Goal: Task Accomplishment & Management: Manage account settings

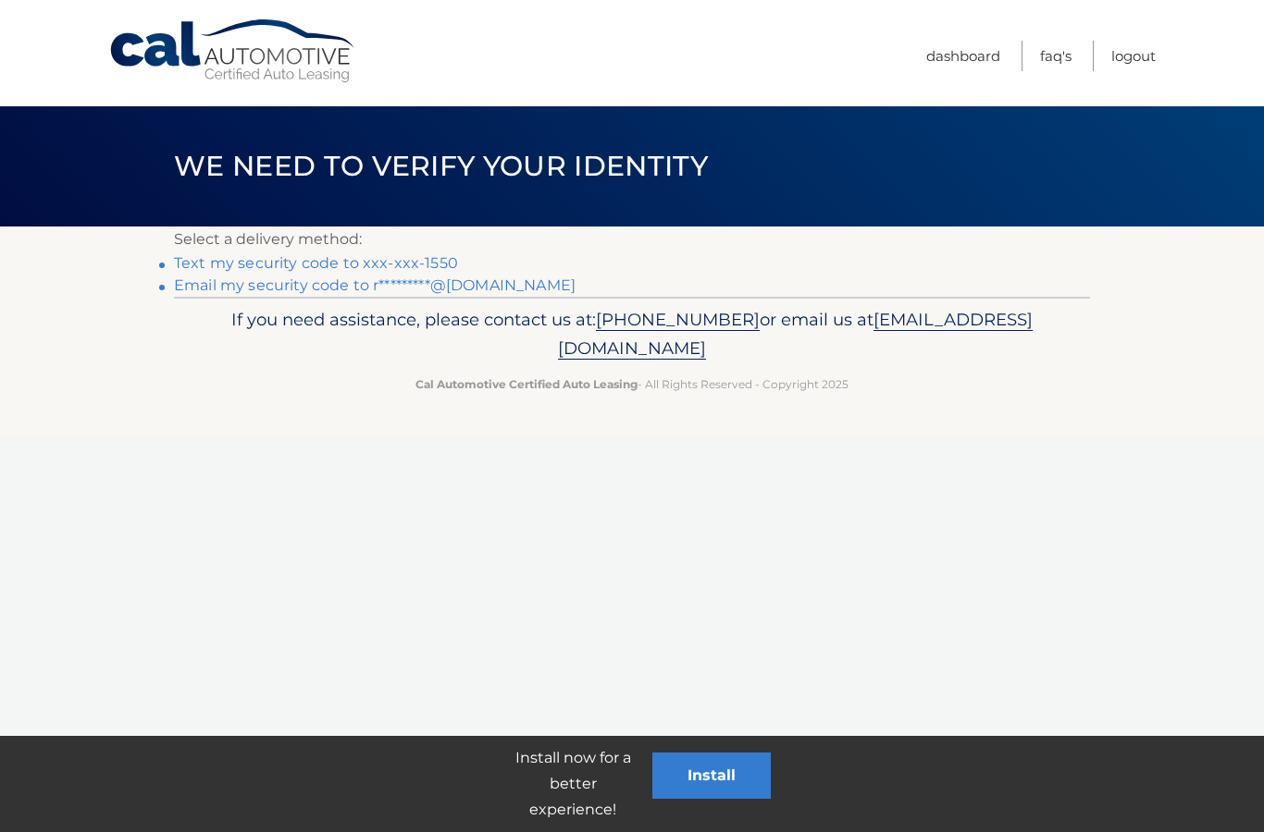
click at [241, 262] on link "Text my security code to xxx-xxx-1550" at bounding box center [316, 263] width 284 height 18
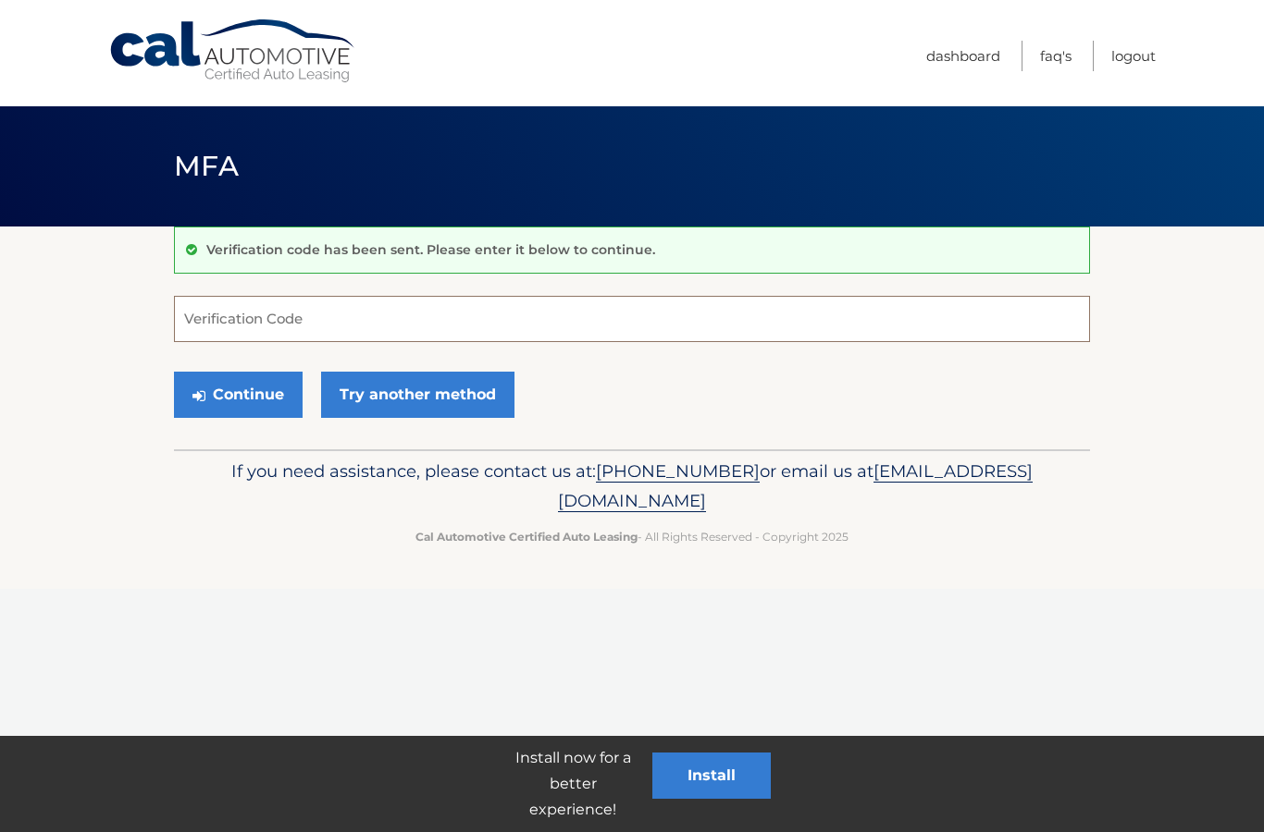
click at [210, 320] on input "Verification Code" at bounding box center [632, 319] width 916 height 46
type input "235600"
click at [238, 394] on button "Continue" at bounding box center [238, 395] width 129 height 46
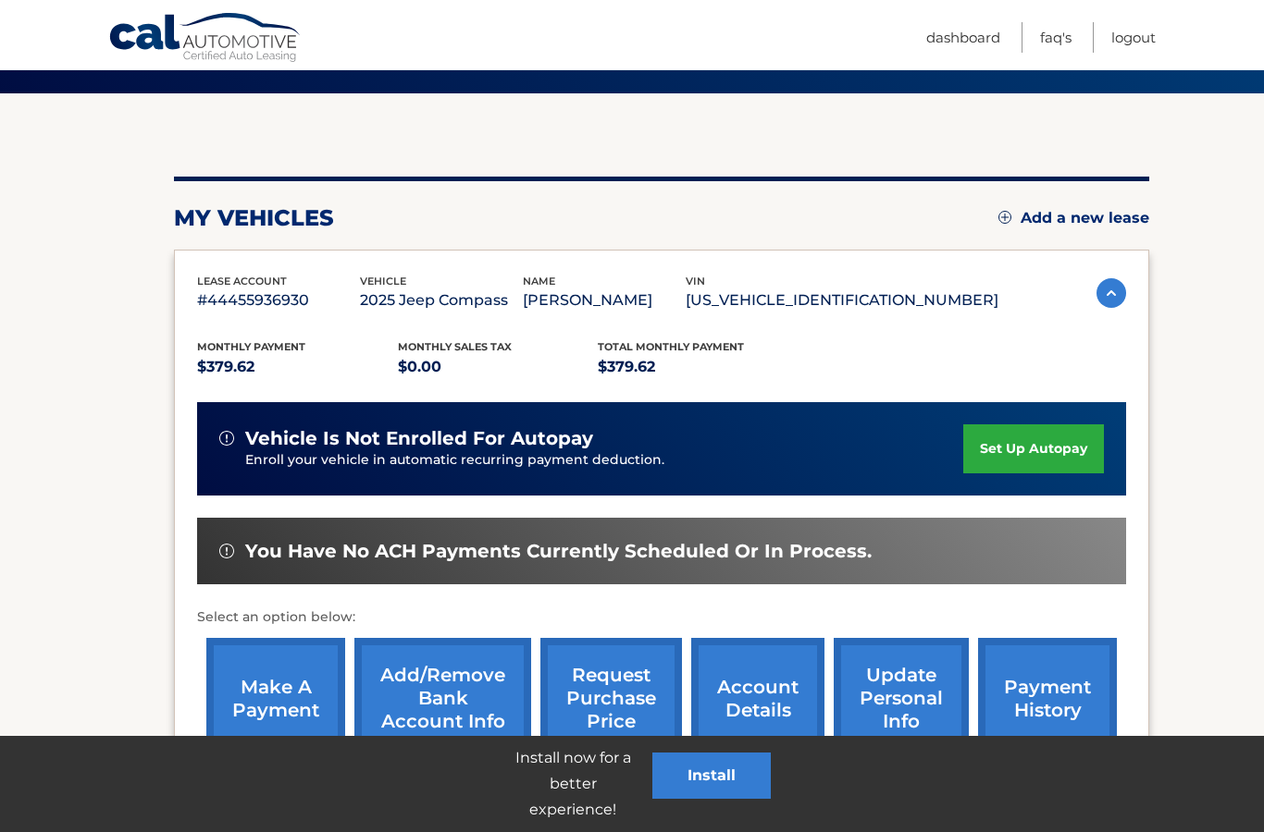
scroll to position [135, 0]
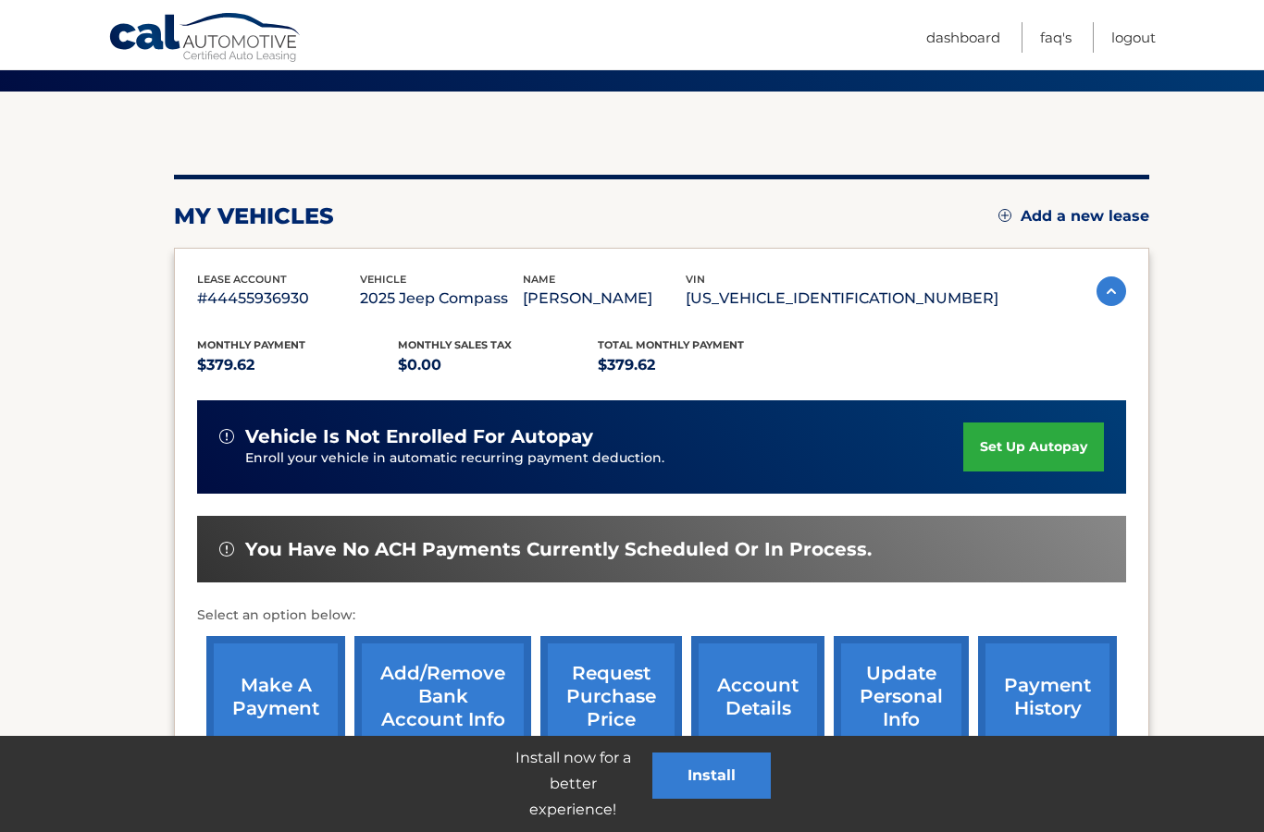
click at [287, 695] on link "make a payment" at bounding box center [275, 696] width 139 height 121
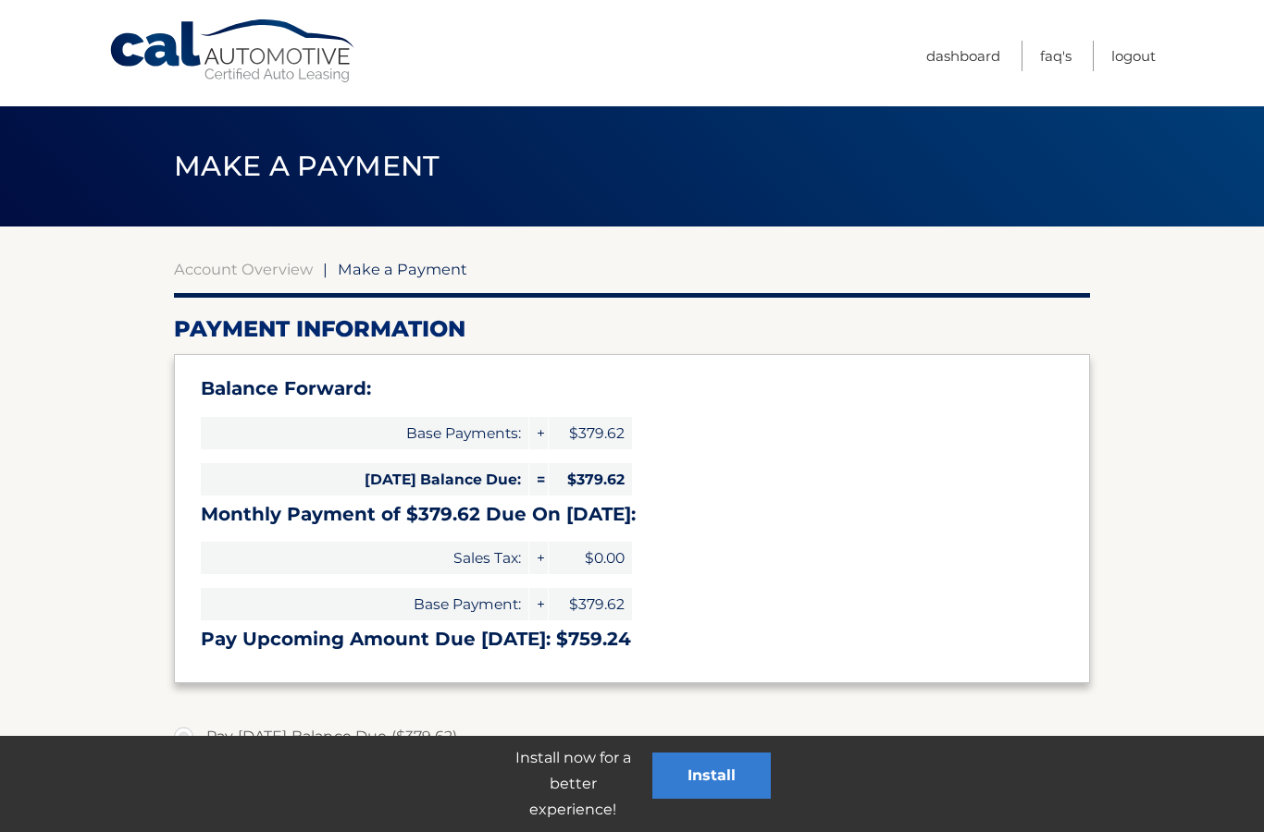
select select "ZjRjNzQ1YzAtOTVhYS00MjVhLWJhYzEtYTFjNTIxZjNhZmQ1"
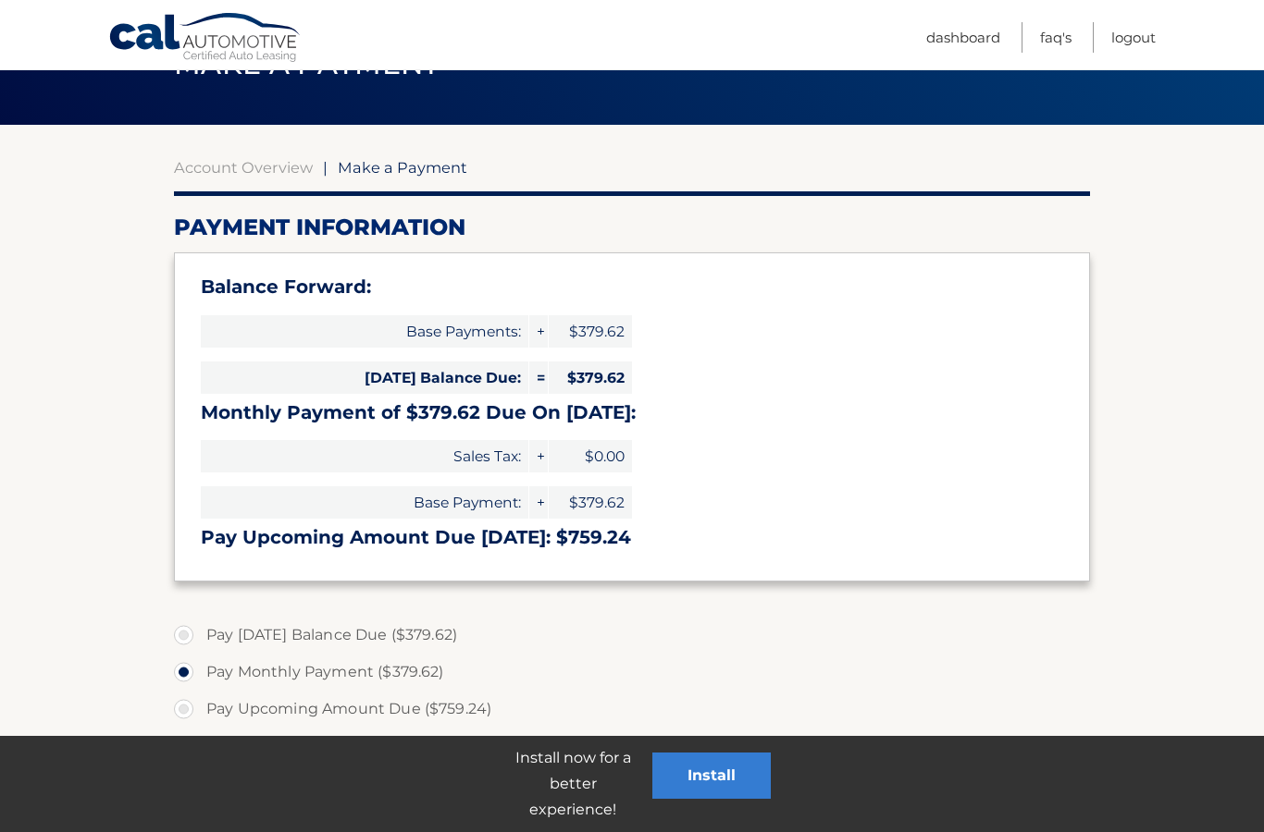
scroll to position [103, 0]
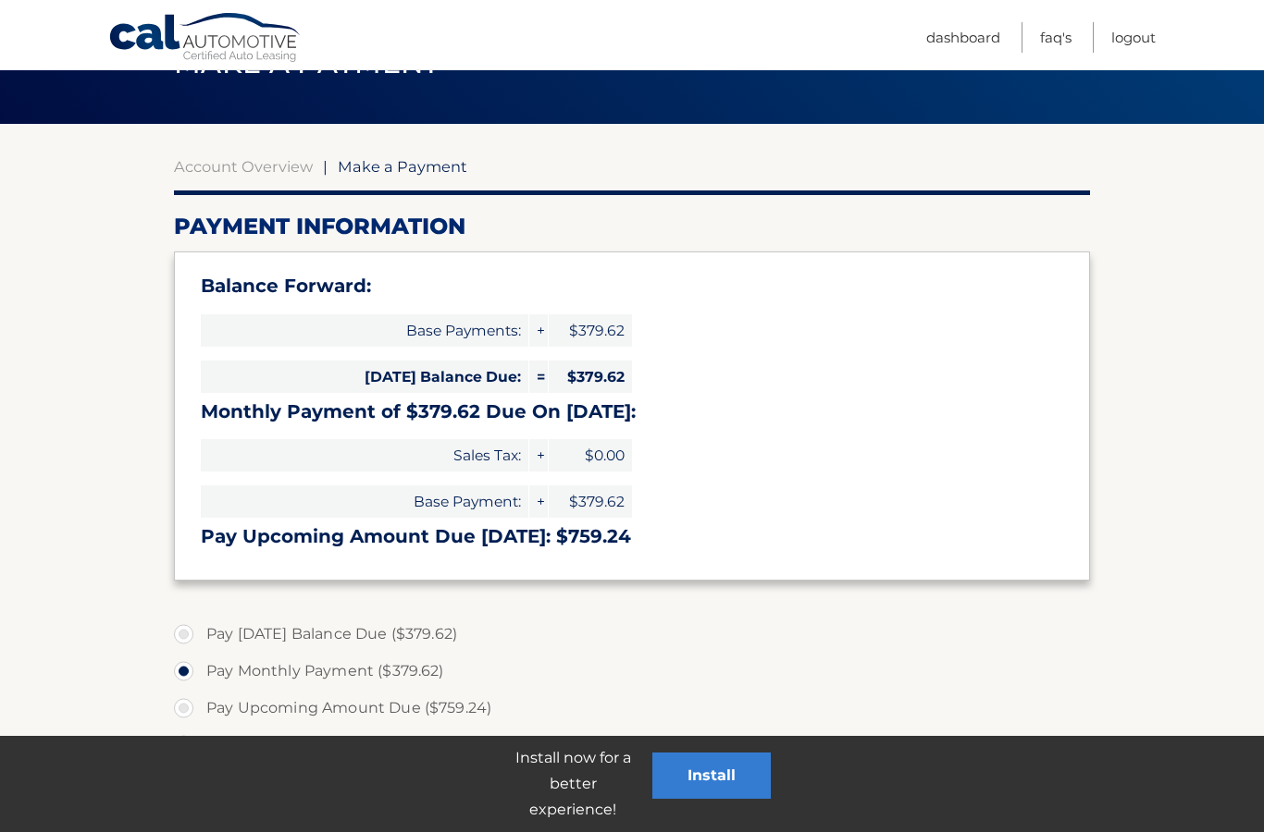
click at [175, 630] on label "Pay [DATE] Balance Due ($379.62)" at bounding box center [632, 634] width 916 height 37
click at [181, 630] on input "Pay [DATE] Balance Due ($379.62)" at bounding box center [190, 631] width 18 height 30
radio input "true"
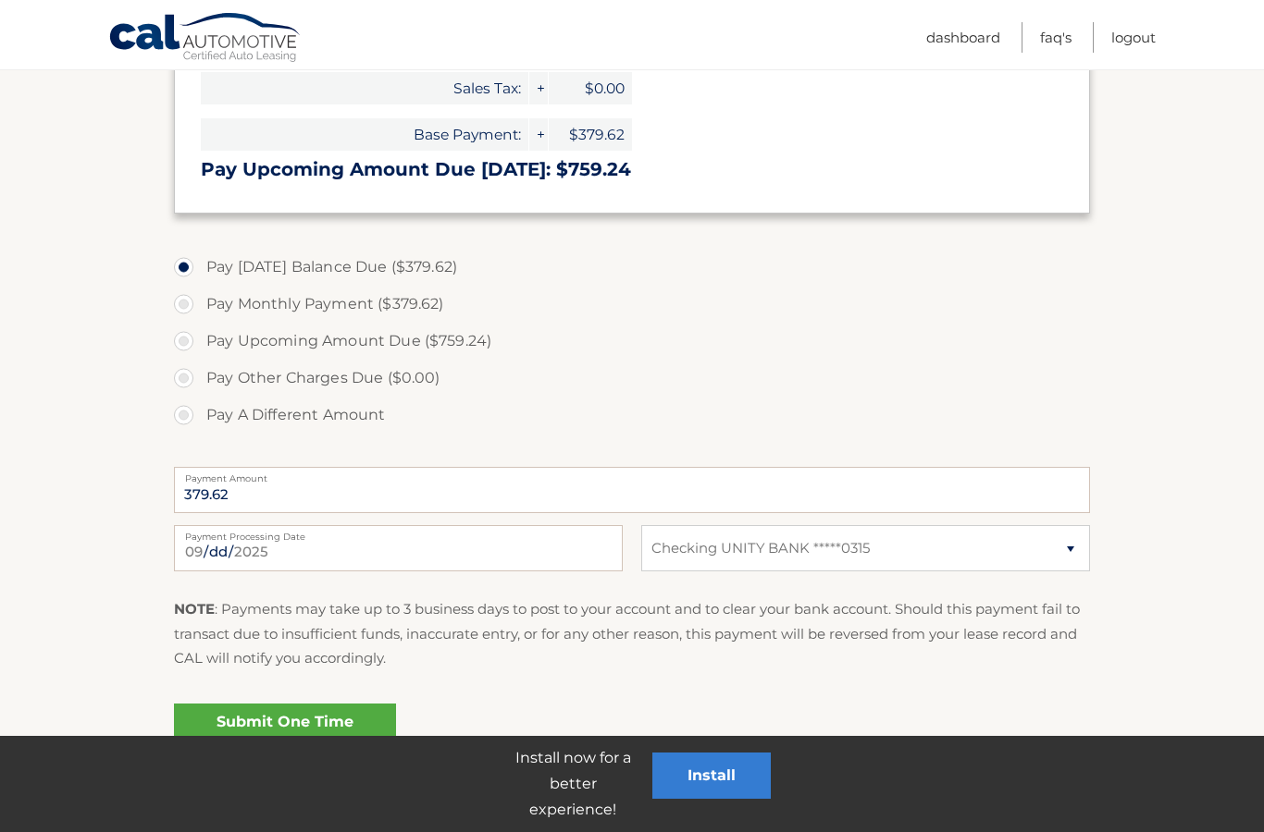
scroll to position [488, 0]
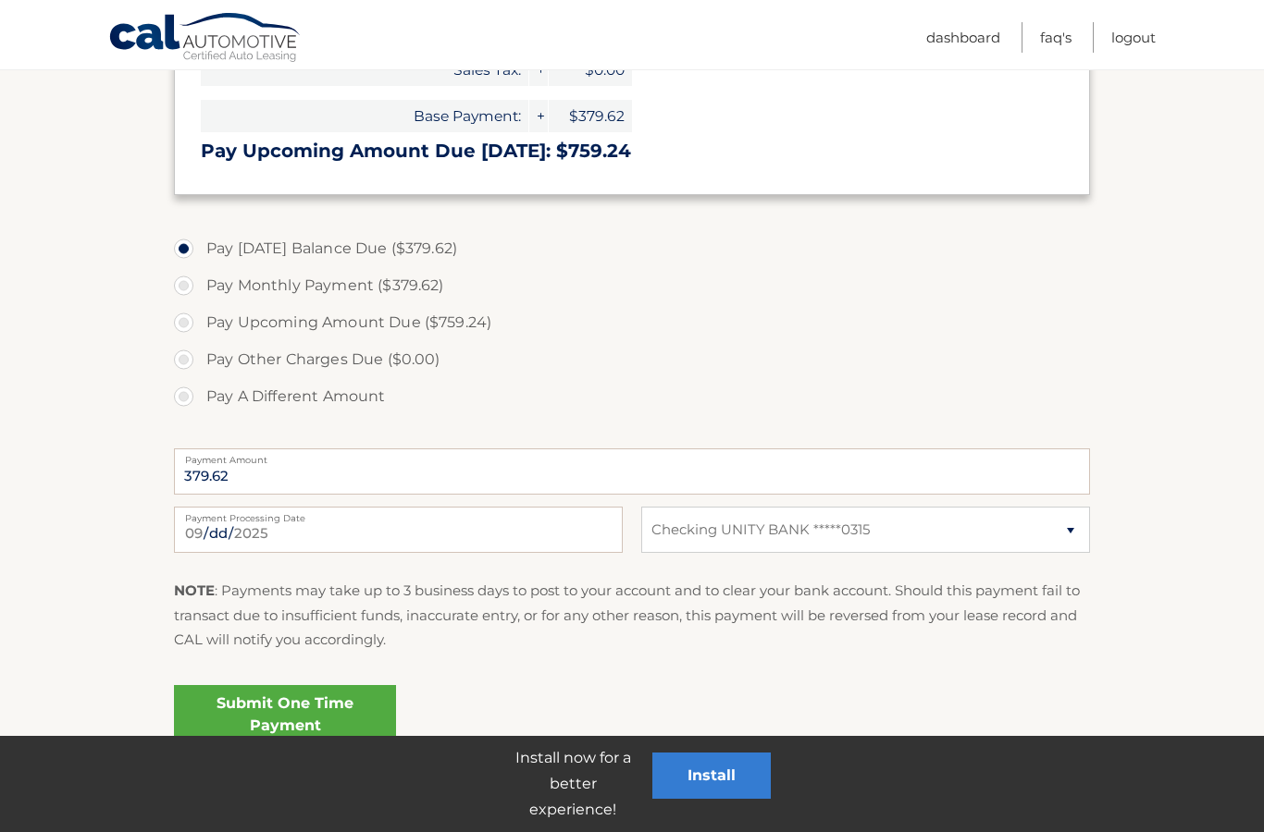
click at [206, 715] on link "Submit One Time Payment" at bounding box center [285, 714] width 222 height 59
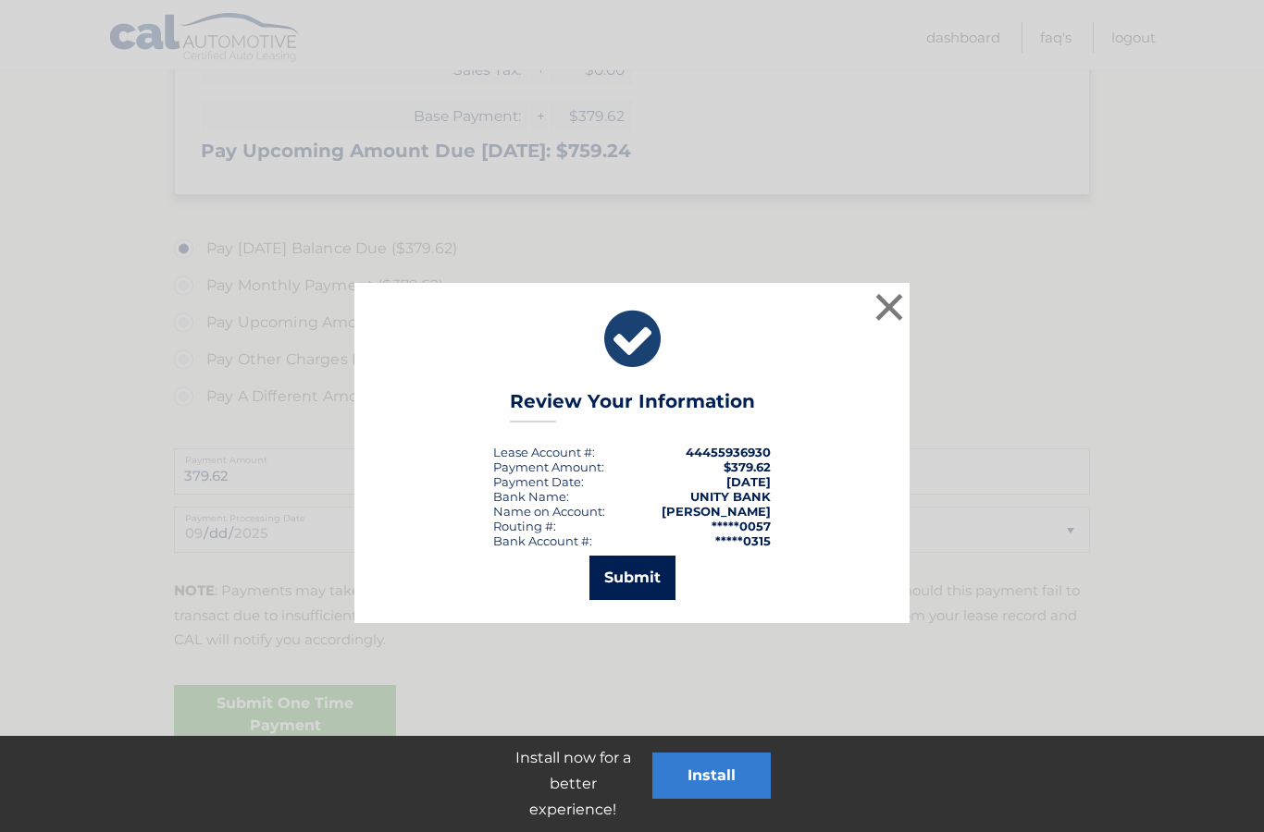
click at [626, 571] on button "Submit" at bounding box center [632, 578] width 86 height 44
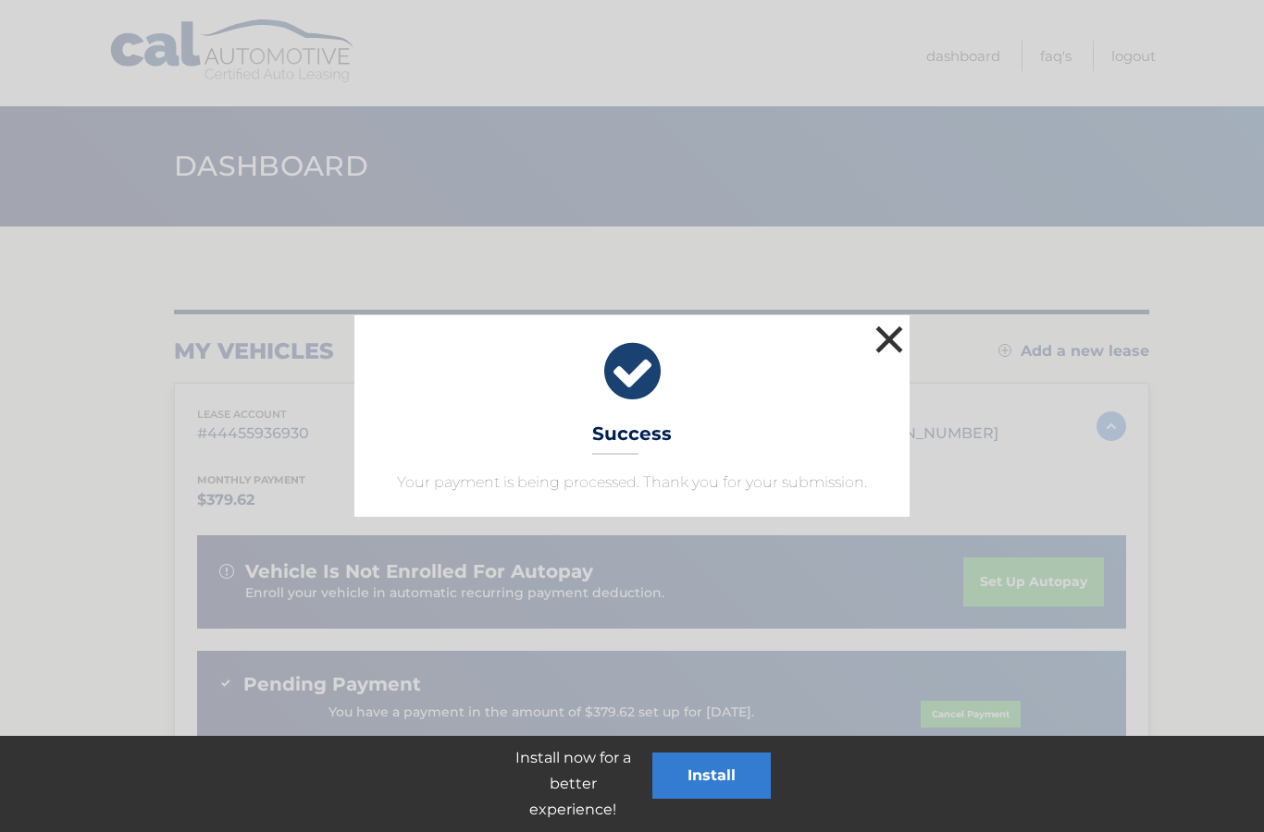
click at [895, 351] on button "×" at bounding box center [888, 339] width 37 height 37
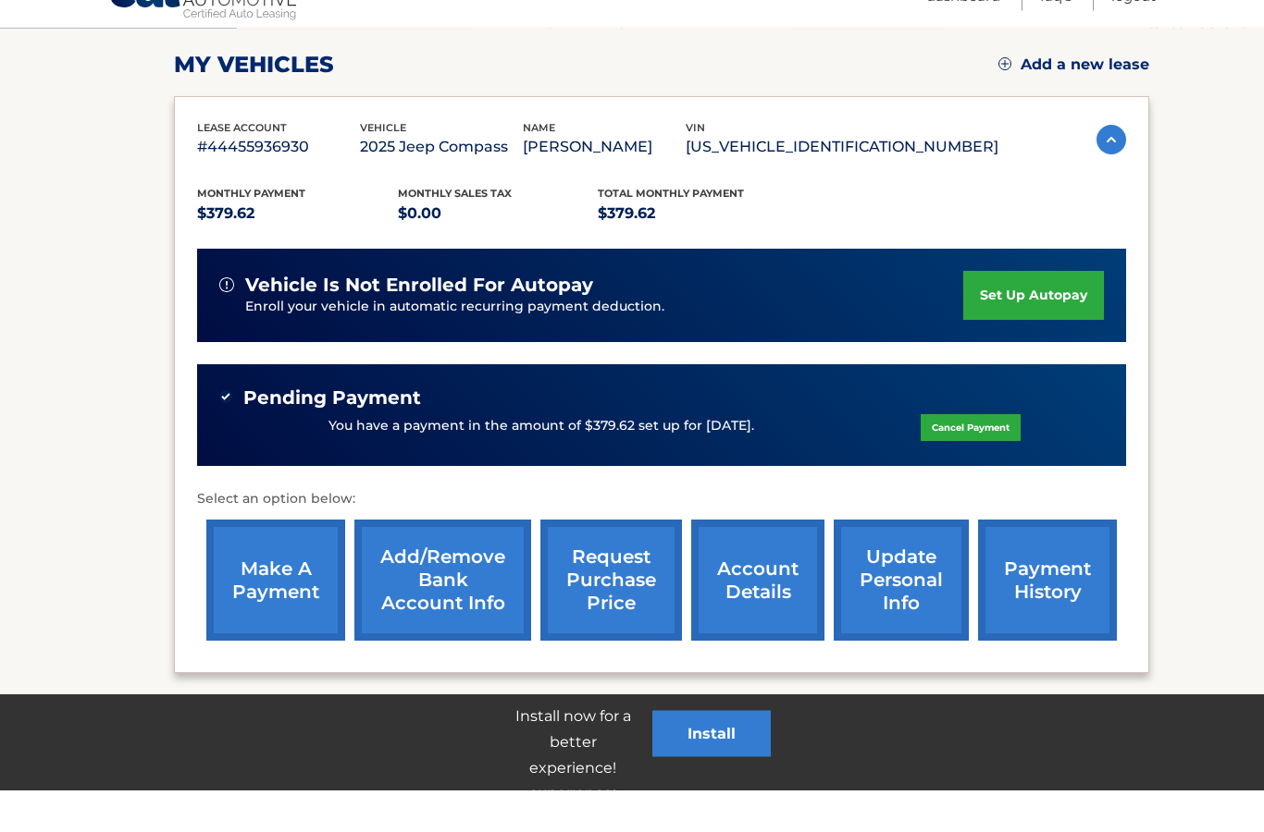
scroll to position [244, 0]
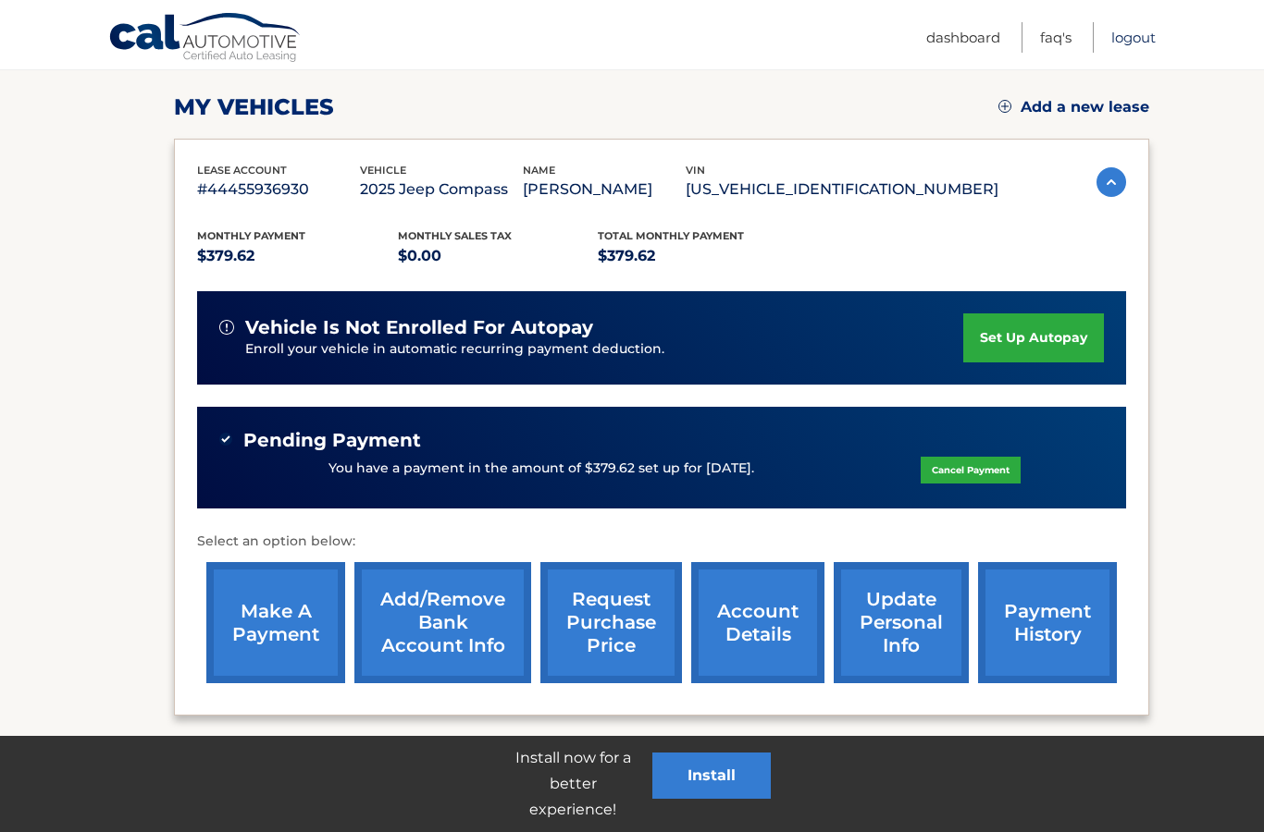
click at [1142, 29] on link "Logout" at bounding box center [1133, 37] width 44 height 31
